Goal: Find specific page/section: Find specific page/section

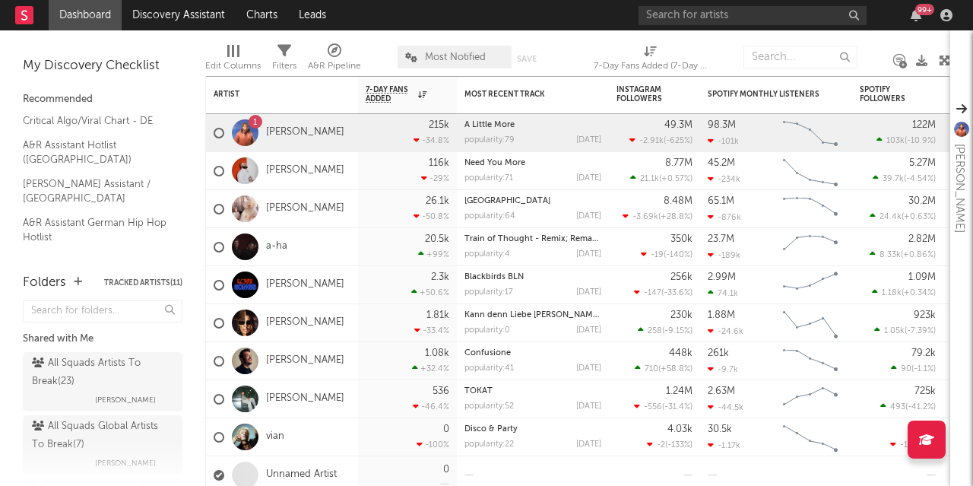
click at [485, 44] on div "Edit Columns Filters A&R Pipeline Most Notified Save Save as 7-Day Fans Added (…" at bounding box center [577, 53] width 745 height 46
select select "-1"
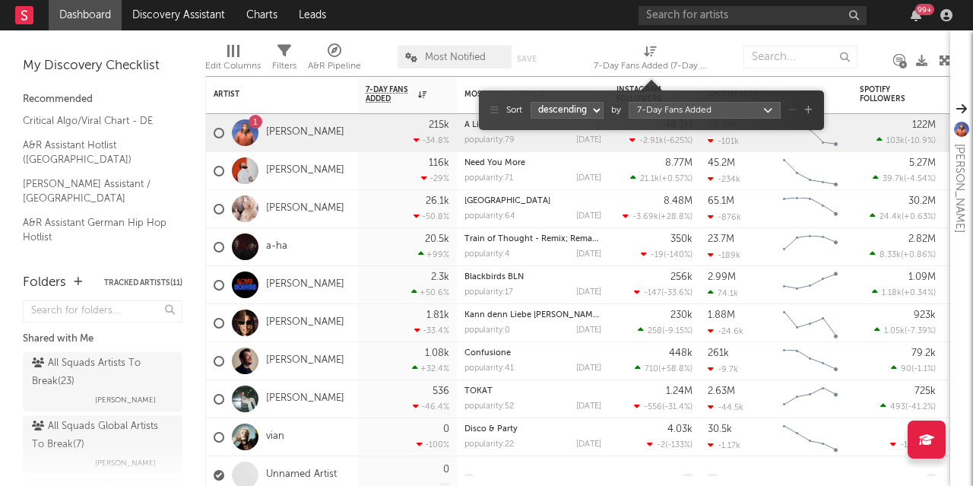
drag, startPoint x: 595, startPoint y: 48, endPoint x: 588, endPoint y: 37, distance: 12.7
click at [485, 37] on div "Edit Columns Filters A&R Pipeline Most Notified Save Save as 7-Day Fans Added (…" at bounding box center [577, 53] width 745 height 46
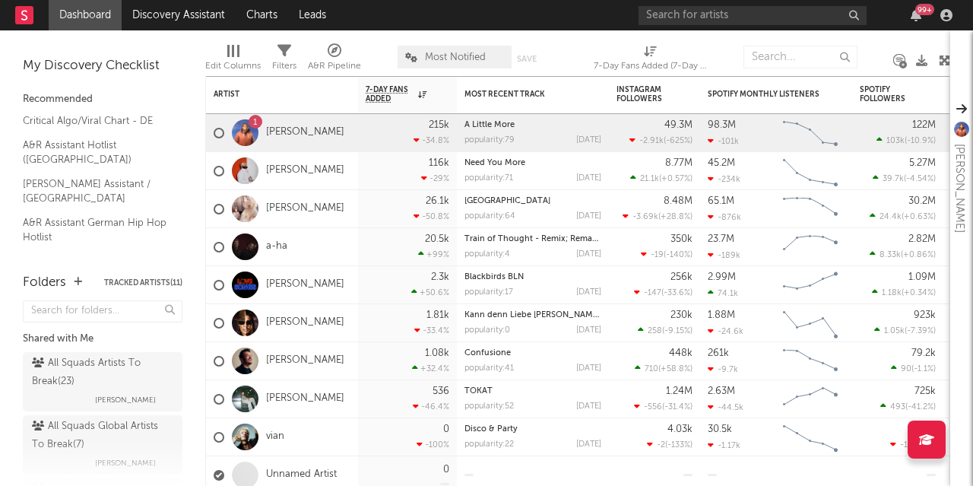
click at [485, 37] on div "Edit Columns Filters A&R Pipeline Most Notified Save Save as 7-Day Fans Added (…" at bounding box center [577, 53] width 745 height 46
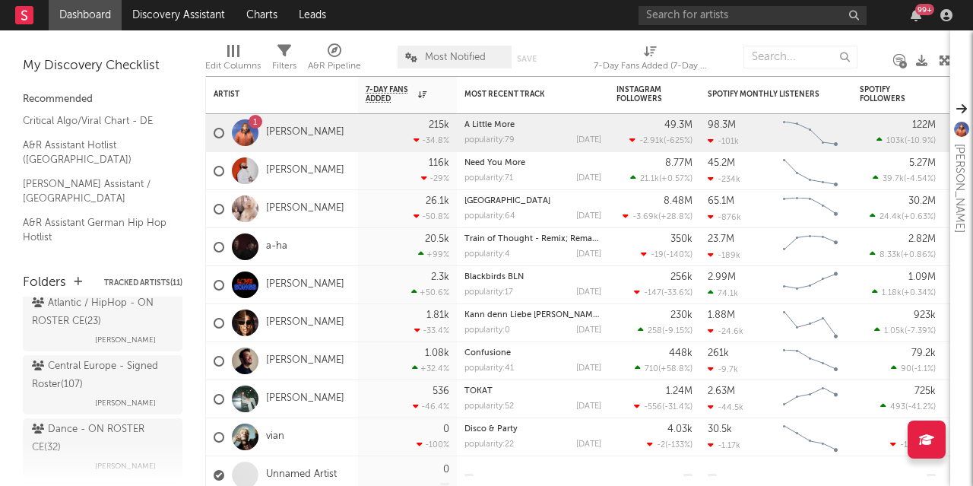
scroll to position [187, 0]
click at [96, 315] on div "Atlantic / HipHop - ON ROSTER CE ( 23 )" at bounding box center [101, 311] width 138 height 36
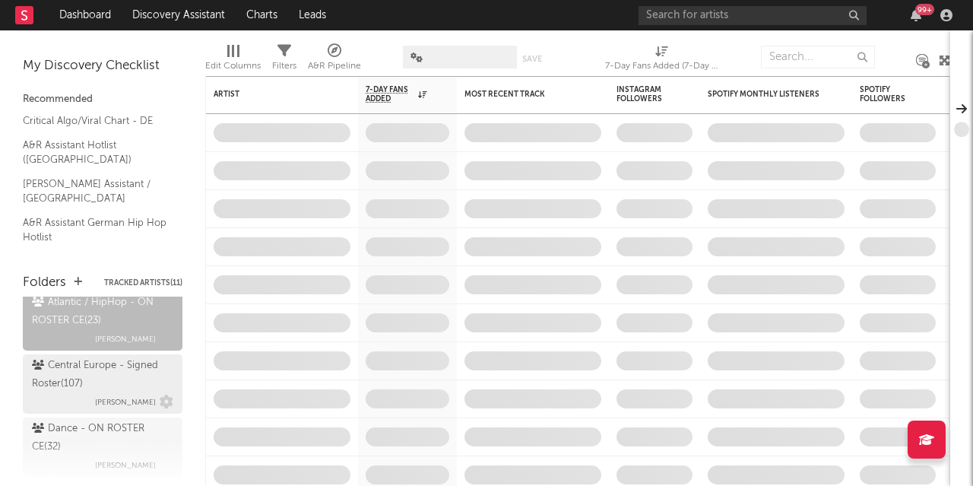
click at [75, 389] on div "Central Europe - Signed Roster ( 107 )" at bounding box center [101, 375] width 138 height 36
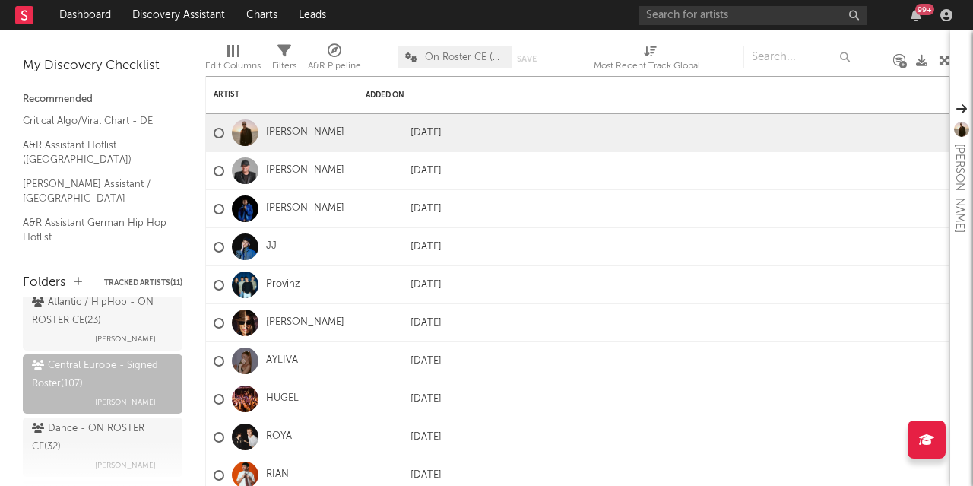
click at [485, 39] on div at bounding box center [801, 57] width 114 height 38
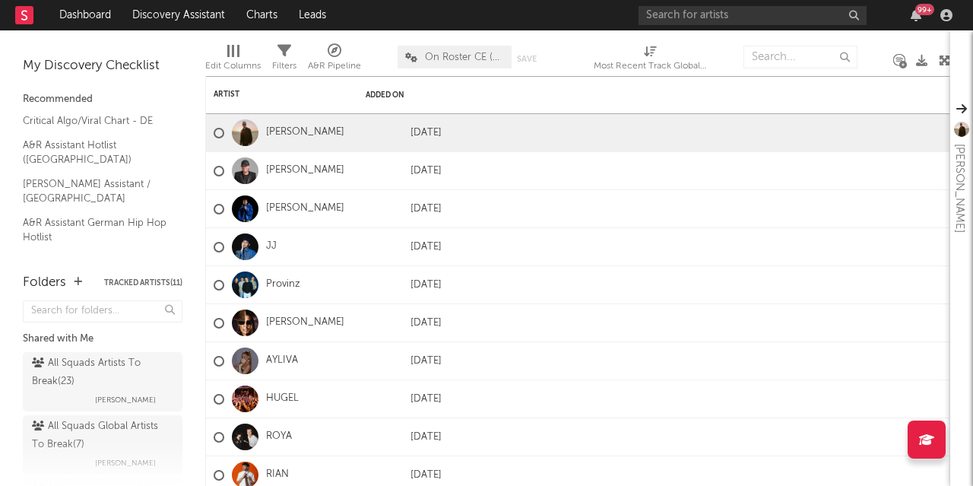
click at [149, 268] on div "Folders Tracked Artists ( 11 ) Shared with Me All Squads Artists To Break ( 23 …" at bounding box center [102, 372] width 205 height 228
click at [116, 267] on div "Folders Tracked Artists ( 11 ) Shared with Me All Squads Artists To Break ( 23 …" at bounding box center [102, 372] width 205 height 228
click at [485, 43] on div at bounding box center [576, 57] width 14 height 38
click at [222, 96] on div "Artist" at bounding box center [271, 94] width 114 height 9
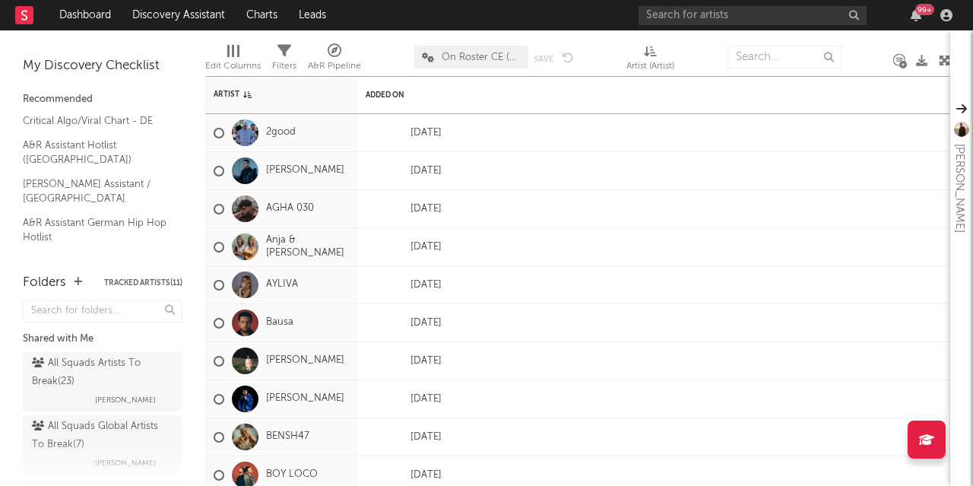
click at [392, 54] on div at bounding box center [388, 57] width 30 height 38
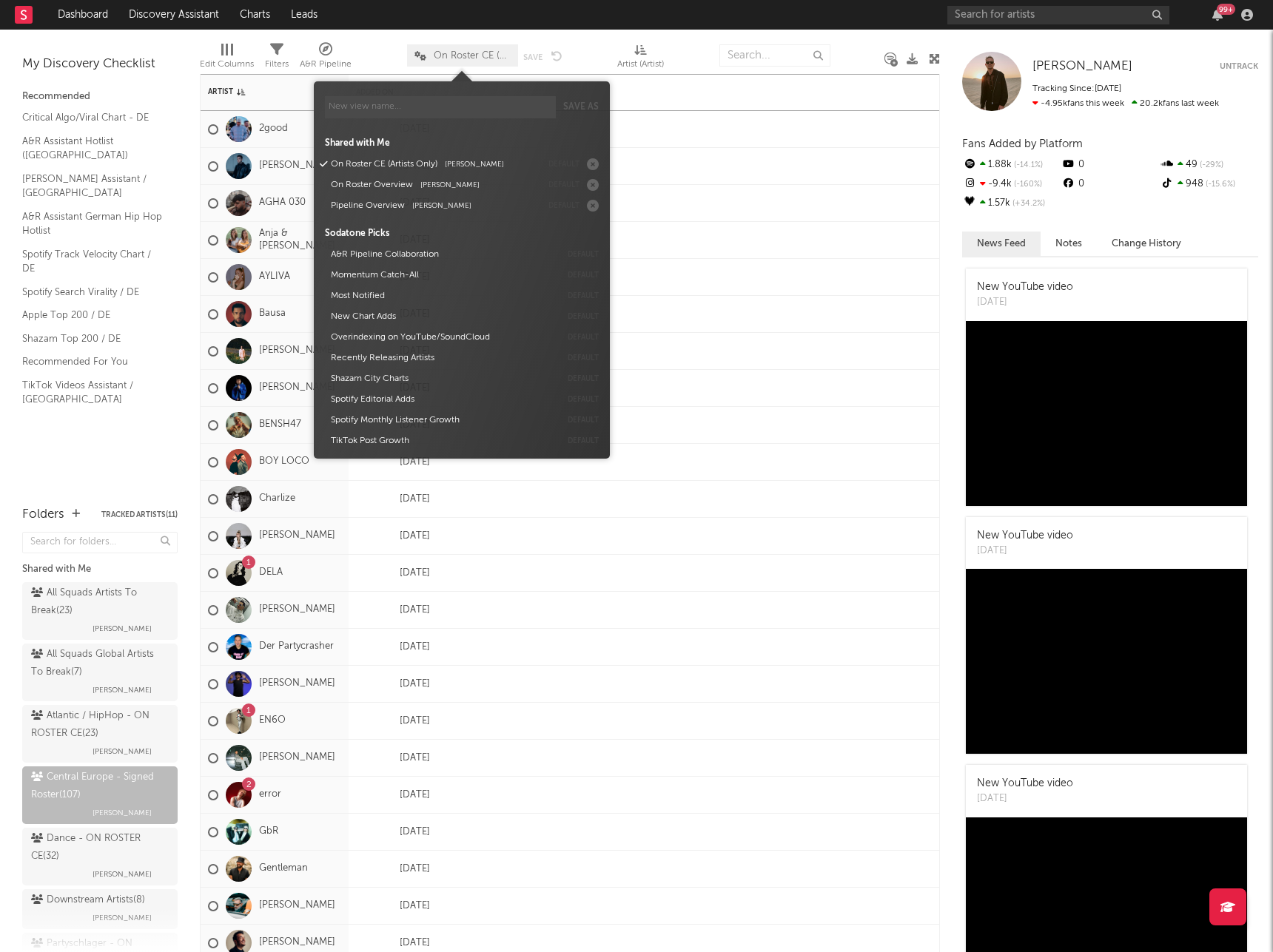
click at [446, 55] on span "On Roster CE (Artists Only)" at bounding box center [472, 55] width 77 height 10
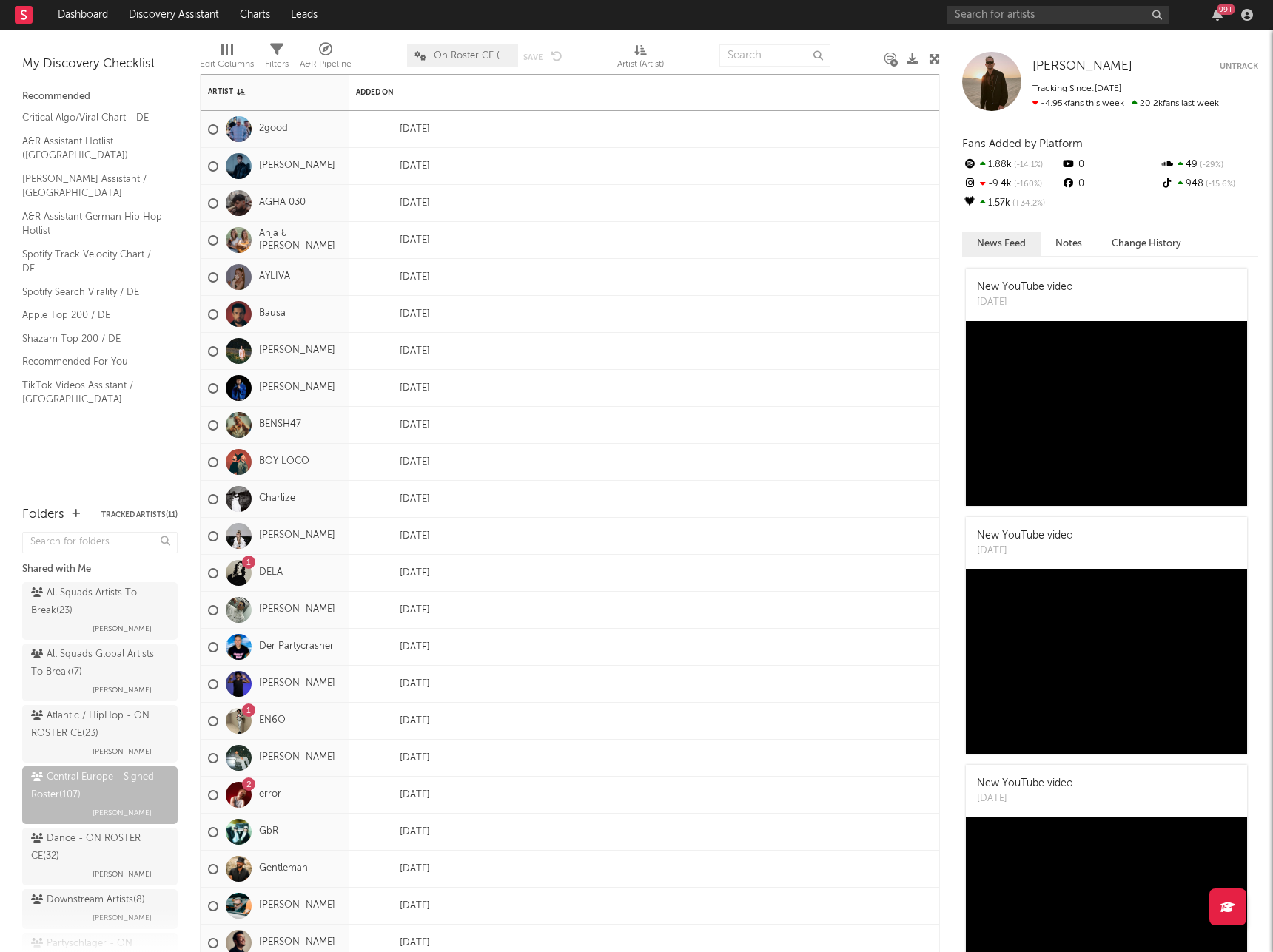
click at [456, 40] on div "On Roster CE (Artists Only) Save Save as" at bounding box center [485, 55] width 156 height 37
click at [181, 438] on div "My Discovery Checklist Recommended Critical Algo/Viral Chart - DE A&R Assistant…" at bounding box center [99, 260] width 200 height 461
click at [143, 386] on div "My Discovery Checklist Recommended Critical Algo/Viral Chart - DE A&R Assistant…" at bounding box center [99, 260] width 200 height 461
